Goal: Entertainment & Leisure: Consume media (video, audio)

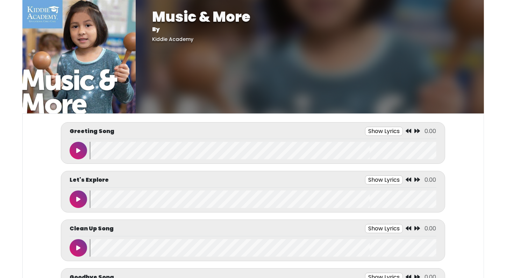
click at [79, 149] on icon at bounding box center [78, 151] width 4 height 6
click at [79, 149] on icon at bounding box center [78, 151] width 3 height 6
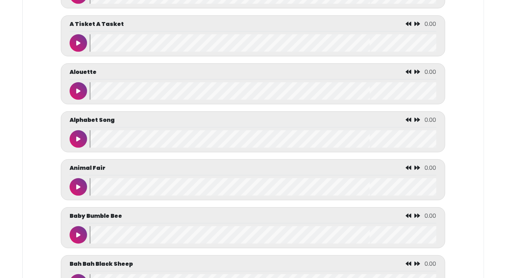
scroll to position [350, 0]
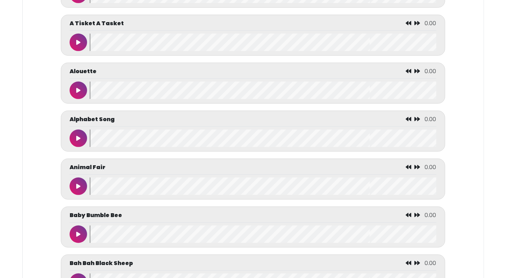
click at [77, 139] on icon at bounding box center [78, 138] width 4 height 6
click at [77, 139] on icon at bounding box center [78, 138] width 3 height 6
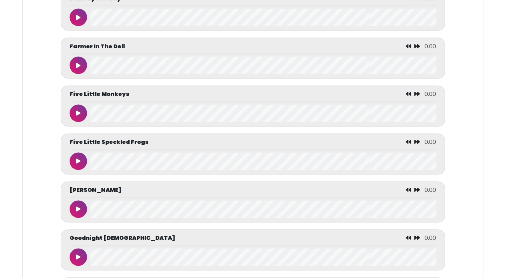
scroll to position [1203, 0]
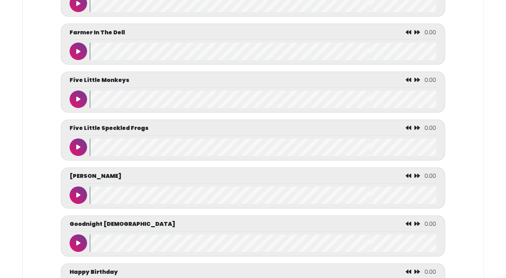
click at [76, 49] on icon at bounding box center [78, 52] width 4 height 6
click at [77, 49] on icon at bounding box center [78, 52] width 3 height 6
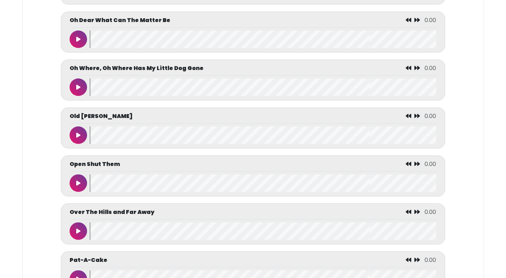
scroll to position [2461, 0]
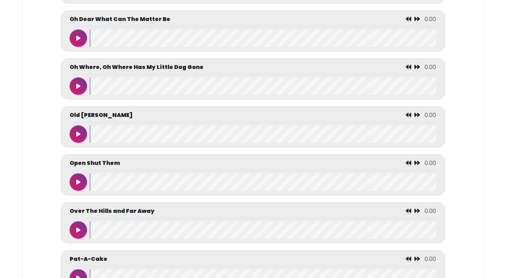
click at [76, 137] on icon at bounding box center [78, 134] width 4 height 6
click at [77, 137] on icon at bounding box center [78, 134] width 3 height 6
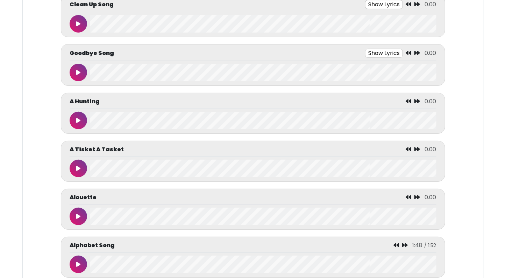
scroll to position [210, 0]
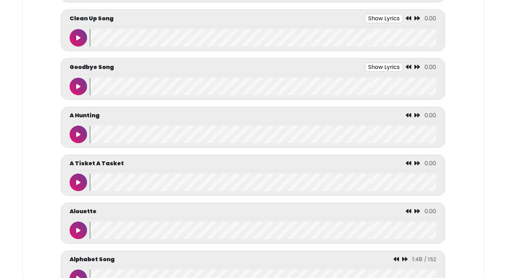
click at [72, 87] on button at bounding box center [78, 86] width 17 height 17
click at [76, 87] on button at bounding box center [78, 86] width 17 height 17
